Goal: Task Accomplishment & Management: Use online tool/utility

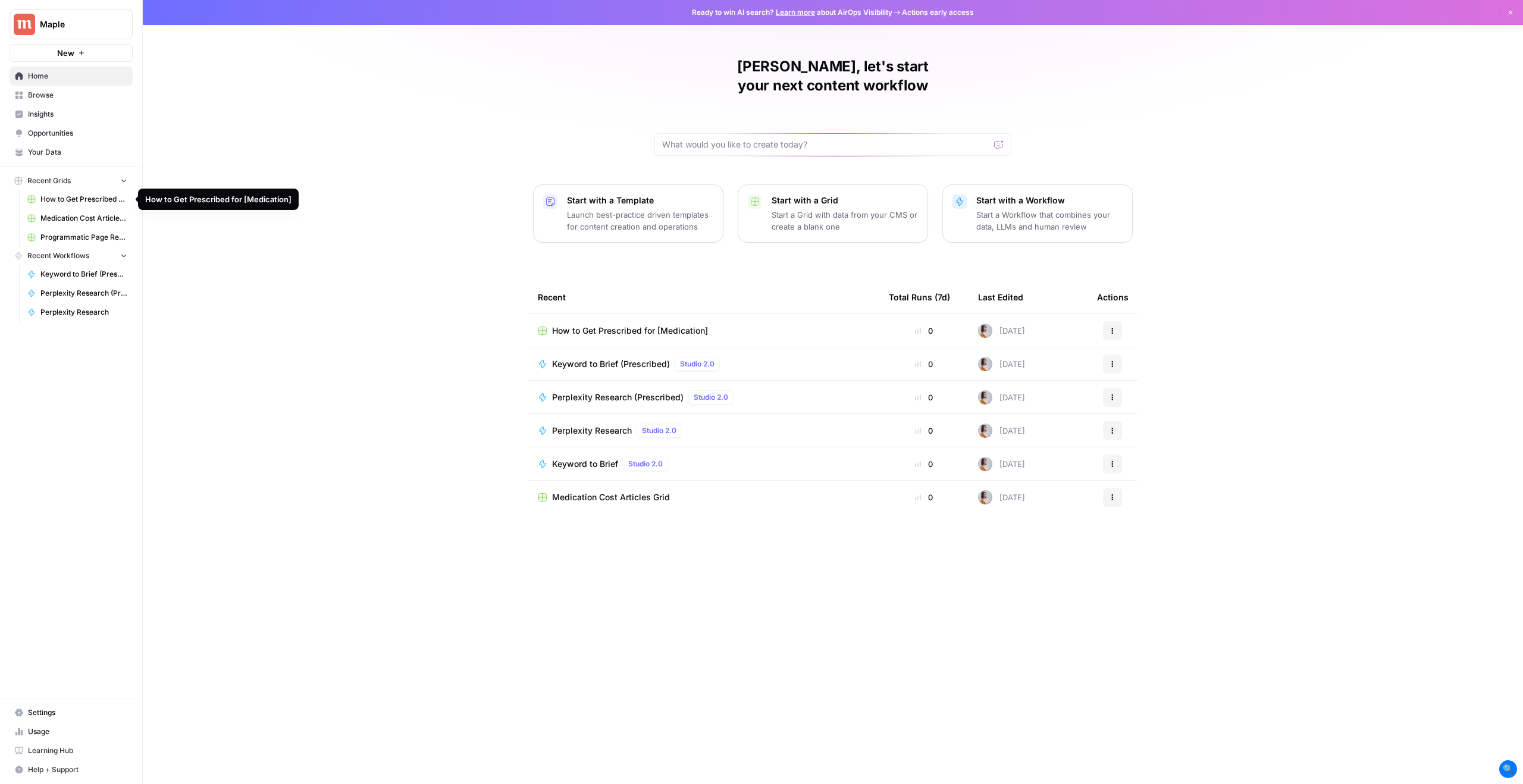
click at [77, 201] on span "How to Get Prescribed for [Medication]" at bounding box center [83, 199] width 87 height 11
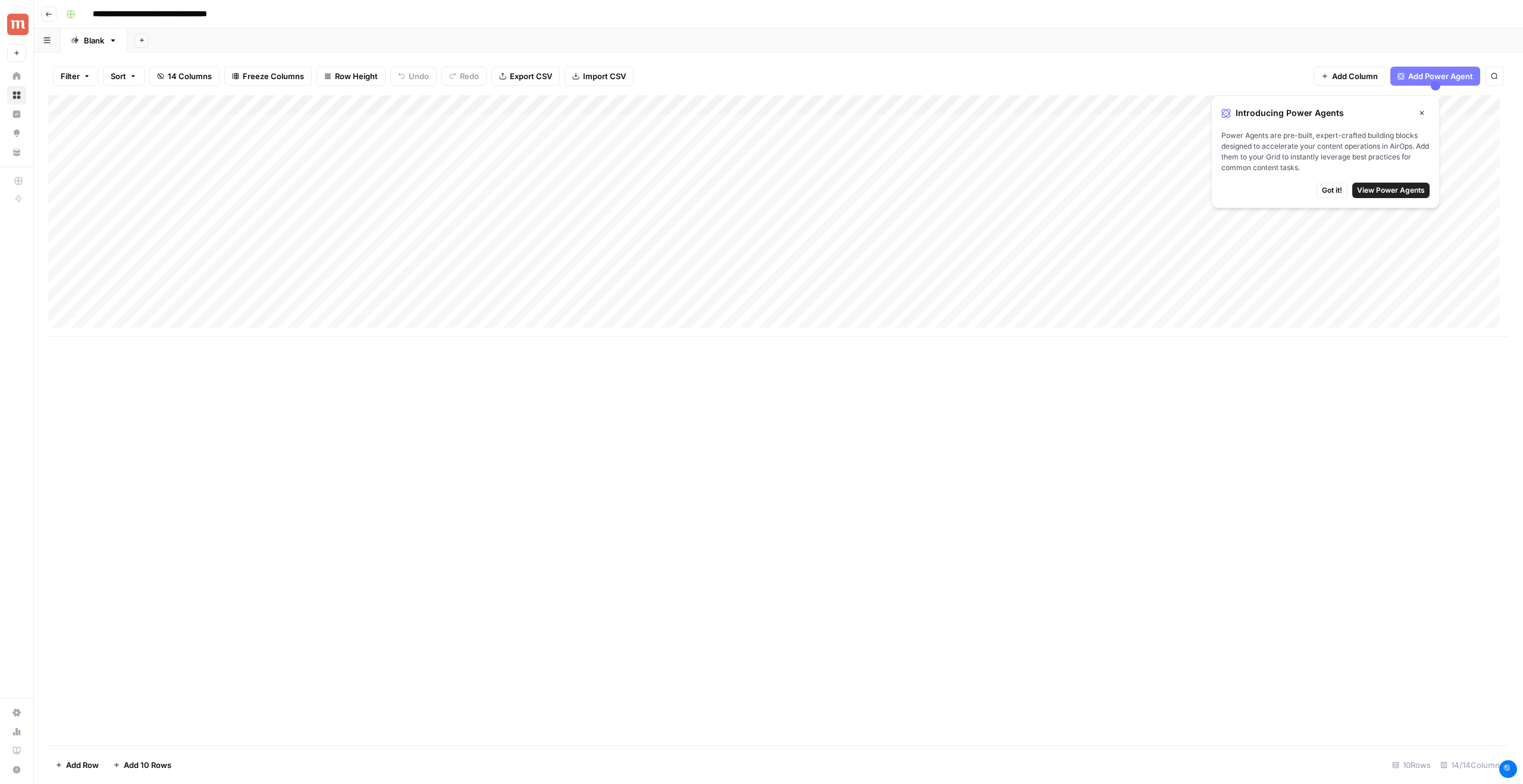
click at [1424, 112] on icon "button" at bounding box center [1422, 113] width 7 height 7
click at [508, 108] on div "Add Column" at bounding box center [778, 215] width 1460 height 241
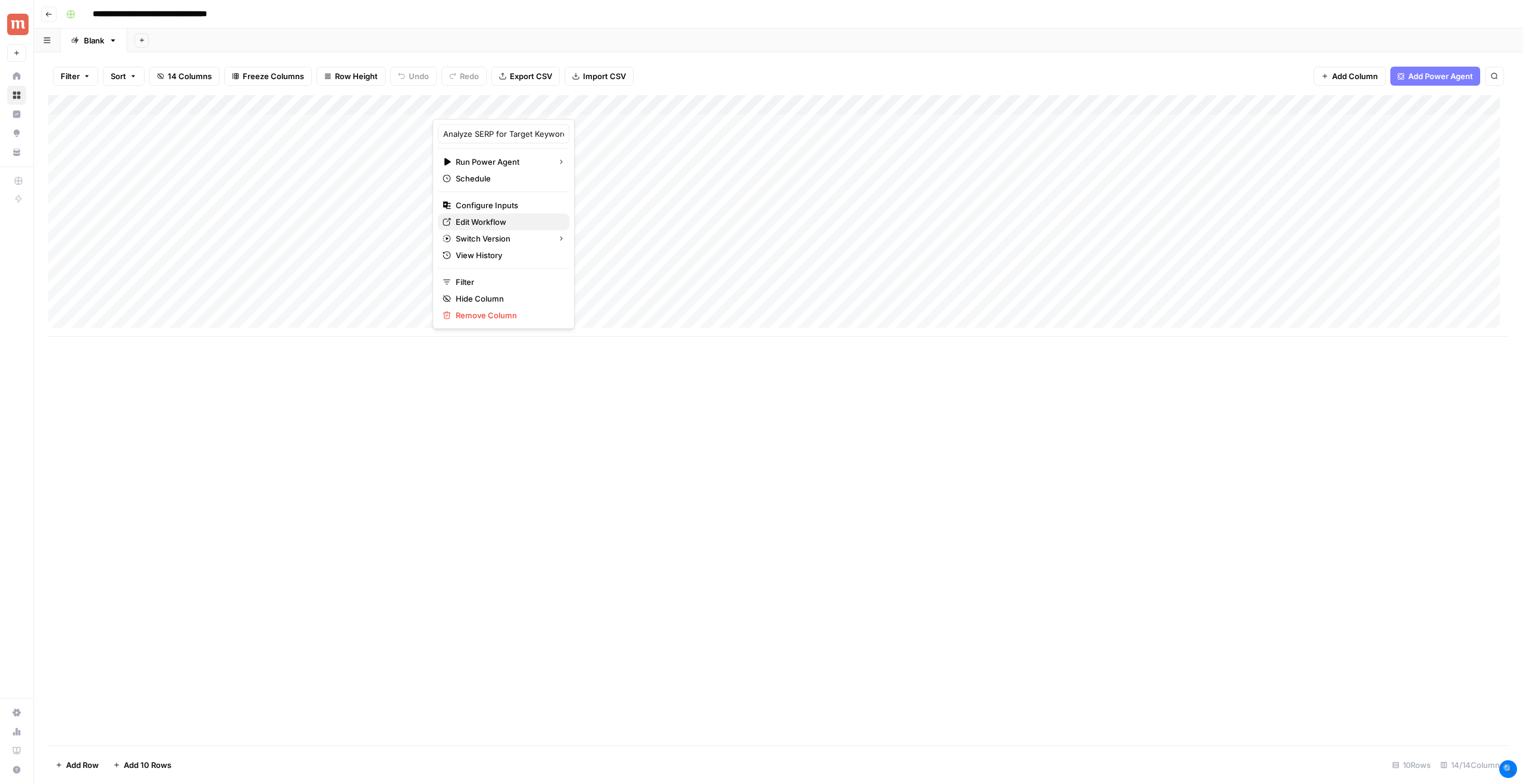
click at [494, 223] on span "Edit Workflow" at bounding box center [507, 222] width 104 height 12
click at [827, 469] on div "Add Column" at bounding box center [778, 420] width 1460 height 650
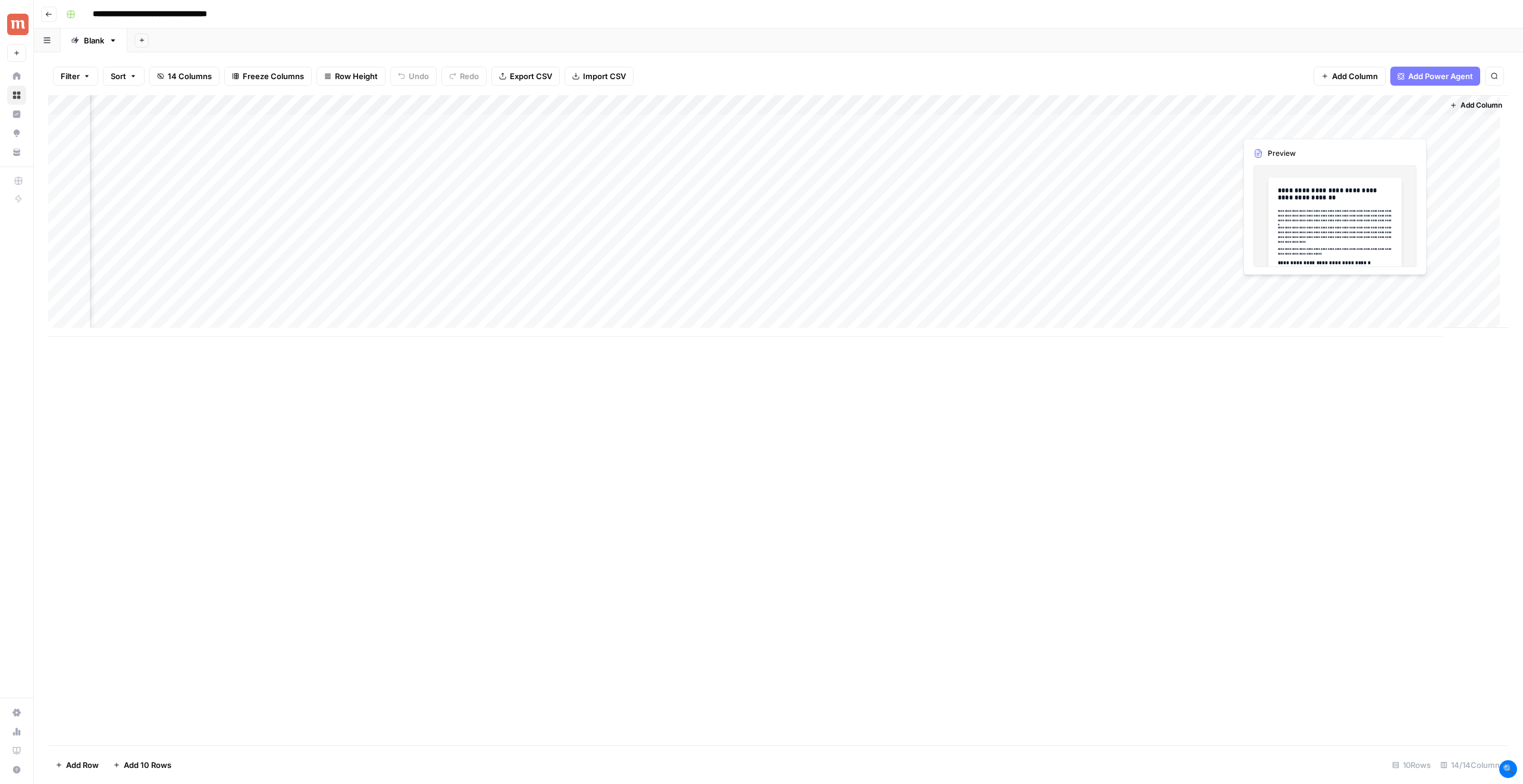
click at [1377, 125] on div "Add Column" at bounding box center [778, 215] width 1460 height 241
click at [737, 429] on div "Add Column" at bounding box center [778, 420] width 1460 height 650
click at [1393, 124] on div "Add Column" at bounding box center [778, 215] width 1460 height 241
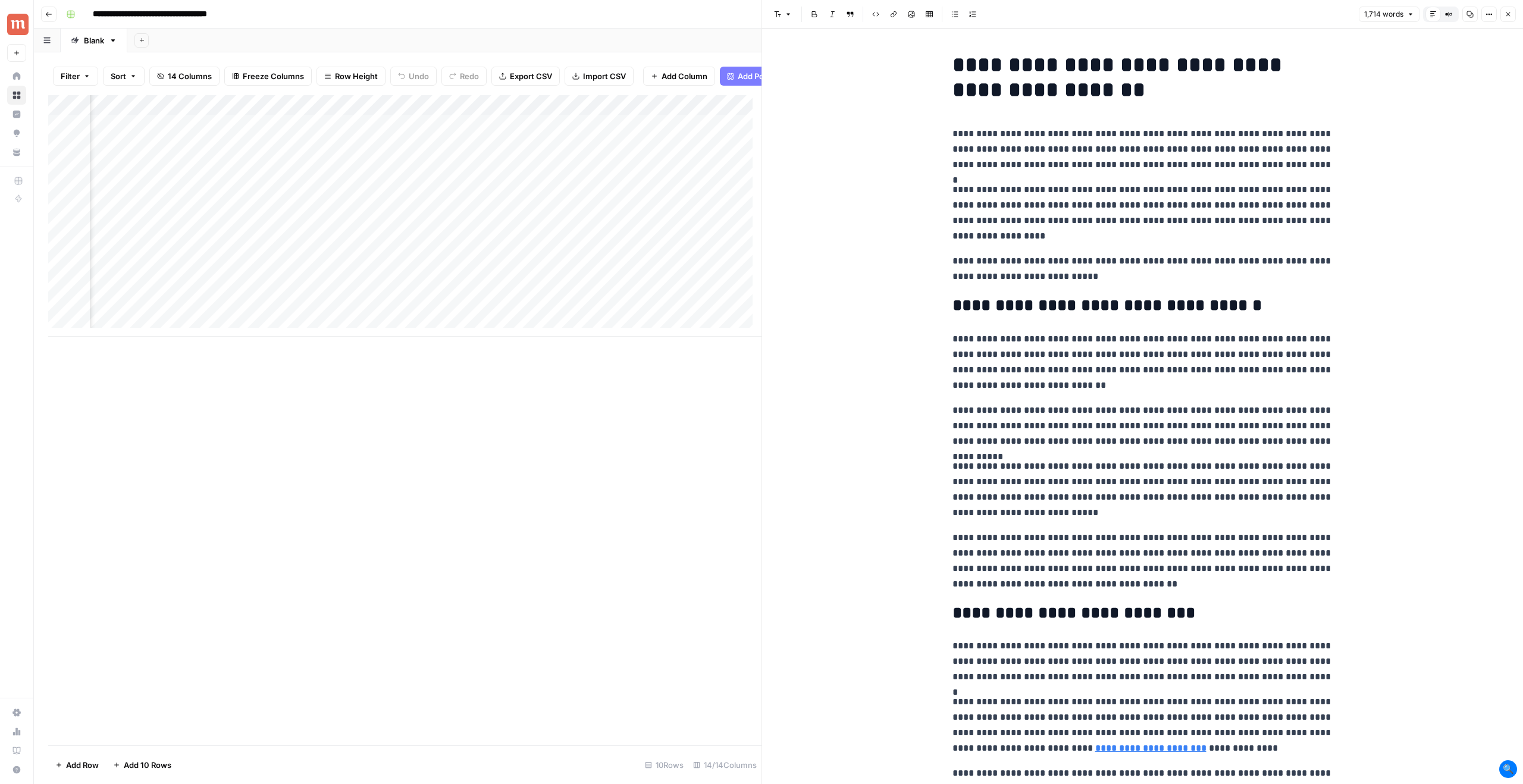
click at [1505, 16] on icon "button" at bounding box center [1507, 14] width 7 height 7
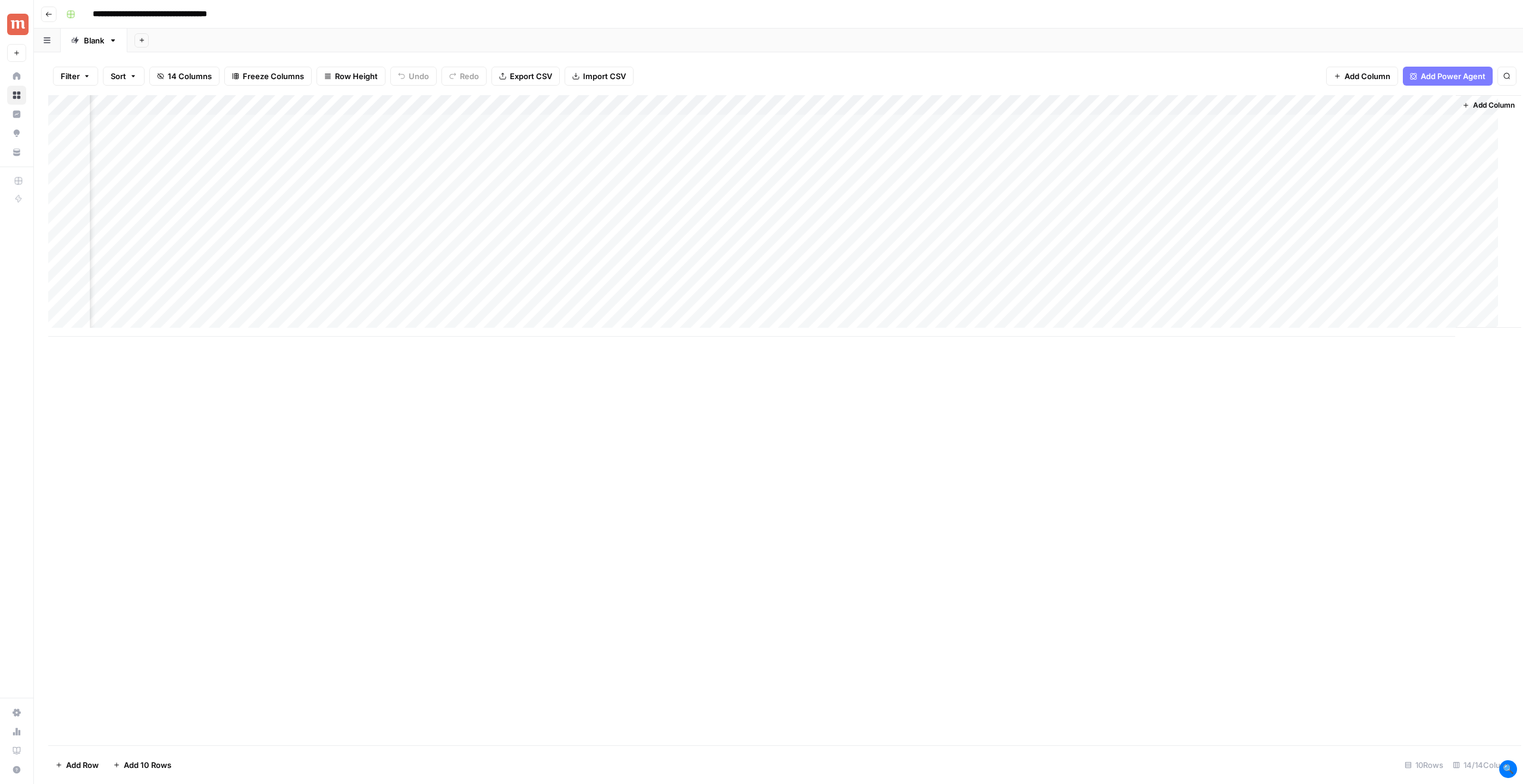
scroll to position [0, 647]
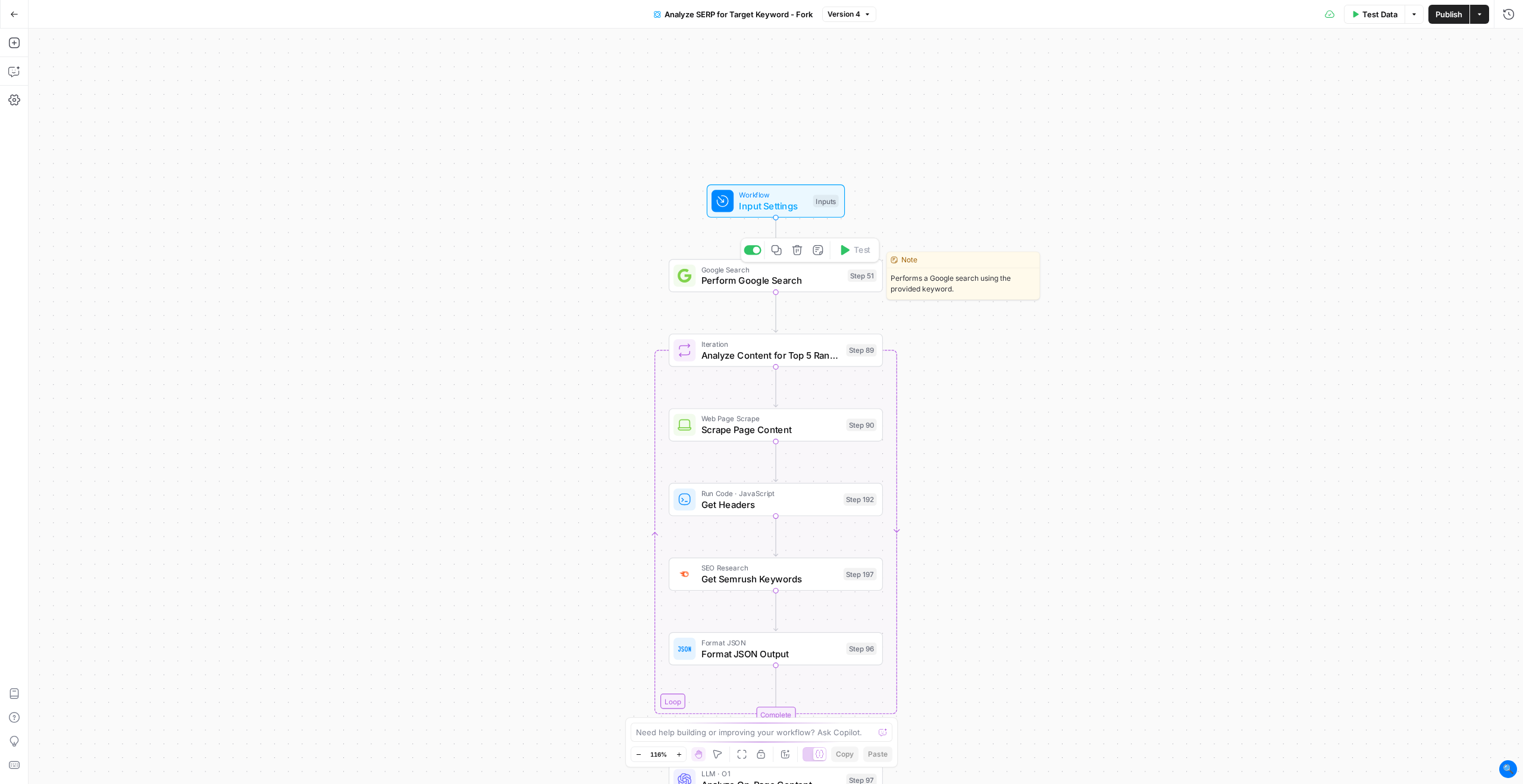
click at [794, 282] on span "Perform Google Search" at bounding box center [772, 280] width 141 height 14
